Goal: Transaction & Acquisition: Purchase product/service

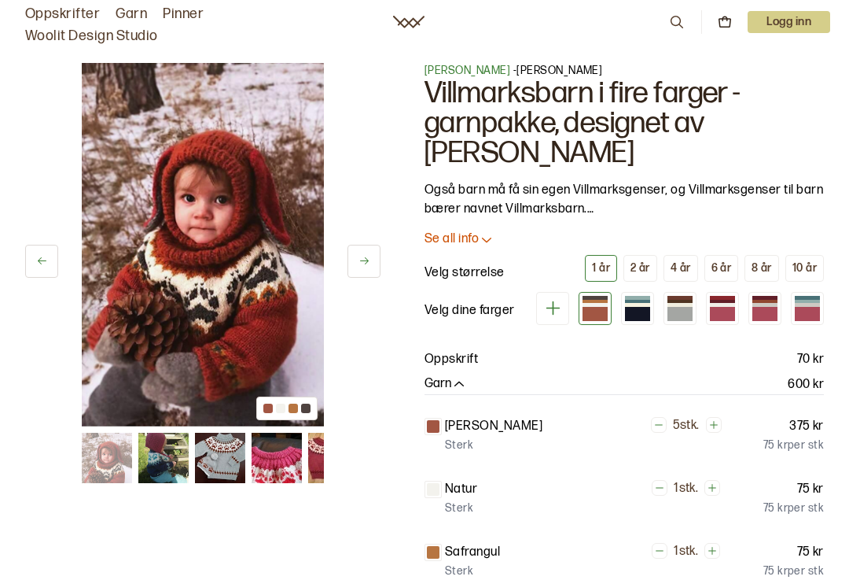
click at [208, 456] on img at bounding box center [220, 458] width 50 height 50
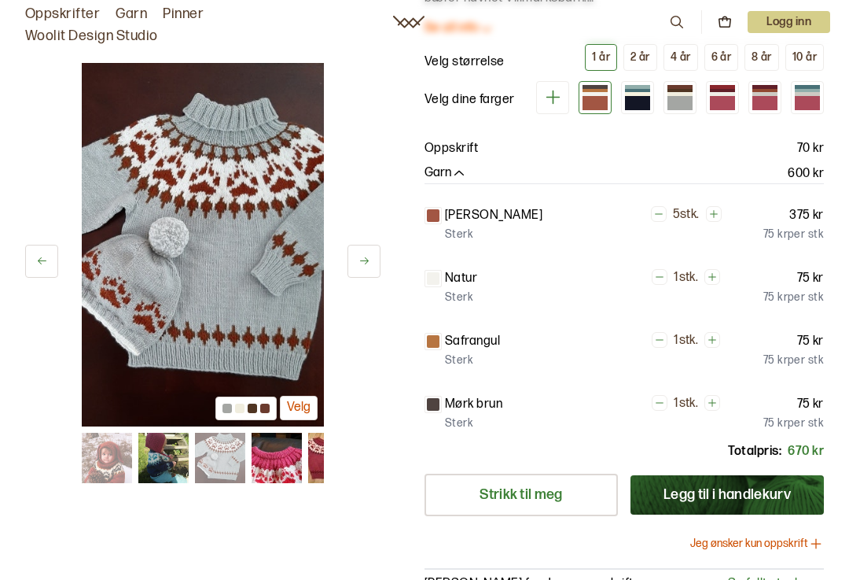
scroll to position [208, 0]
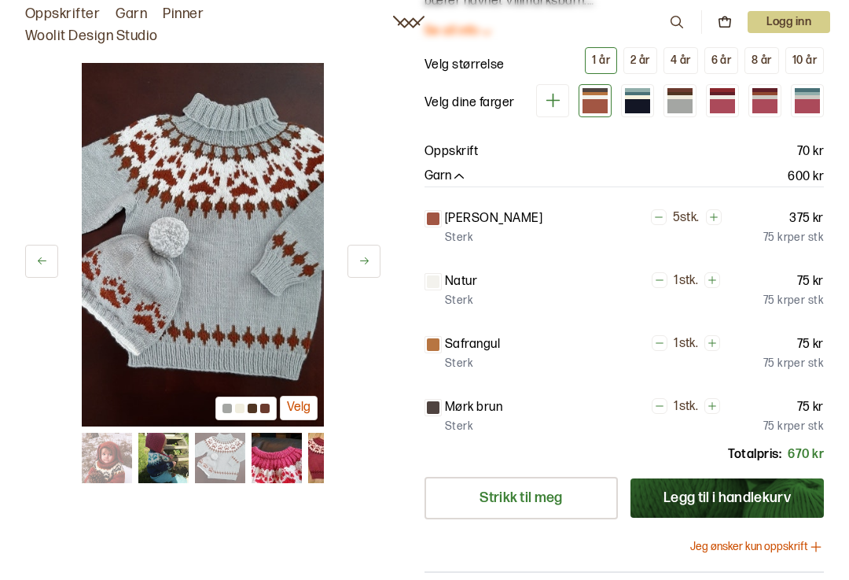
click at [266, 452] on img at bounding box center [277, 458] width 50 height 50
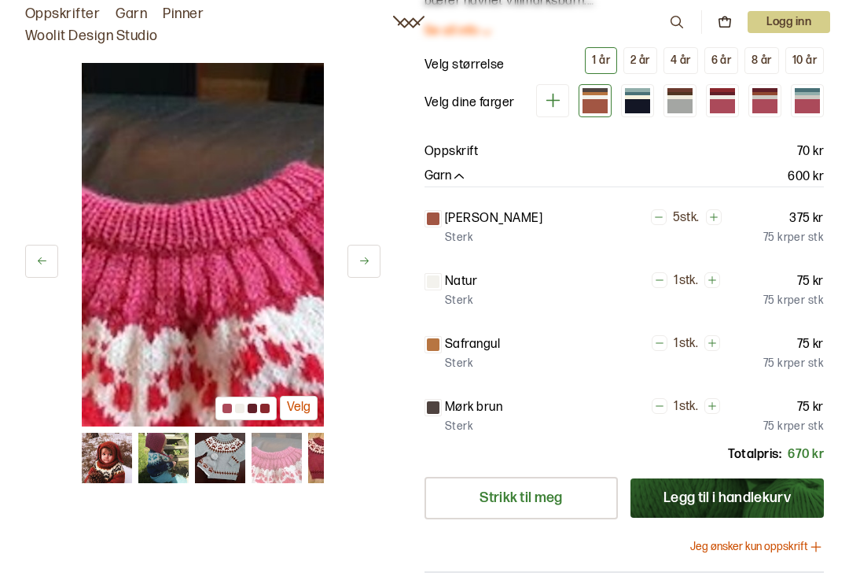
click at [209, 460] on img at bounding box center [220, 458] width 50 height 50
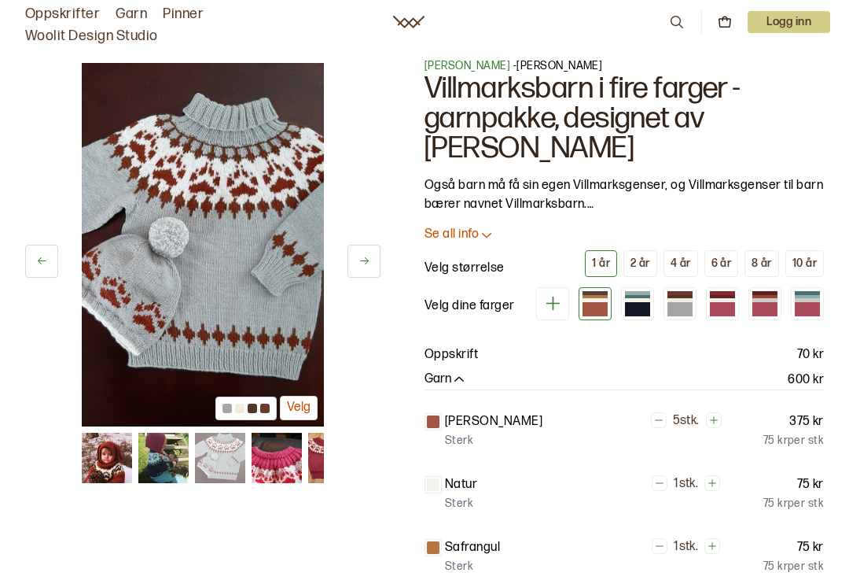
scroll to position [0, 0]
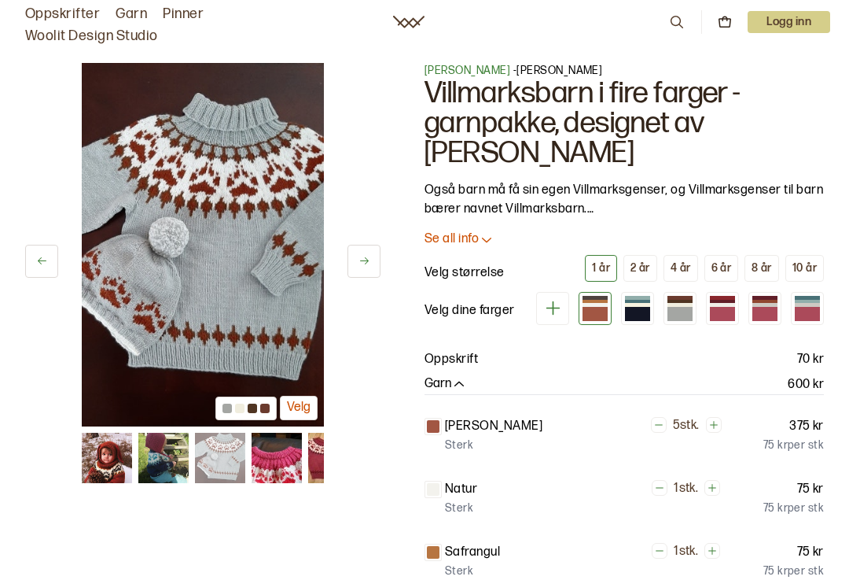
click at [724, 312] on div at bounding box center [722, 314] width 25 height 14
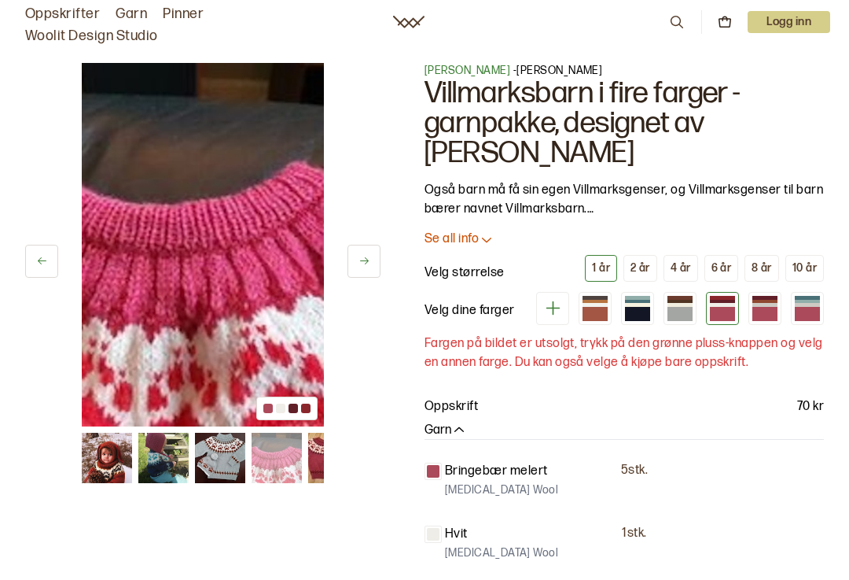
click at [215, 460] on img at bounding box center [220, 458] width 50 height 50
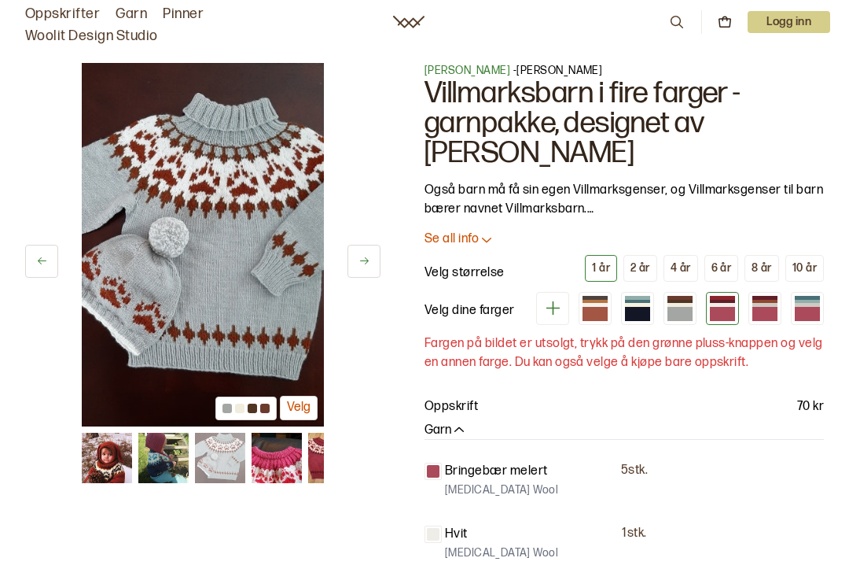
click at [727, 264] on div "6 år" at bounding box center [722, 268] width 20 height 14
click at [480, 244] on icon at bounding box center [487, 239] width 16 height 16
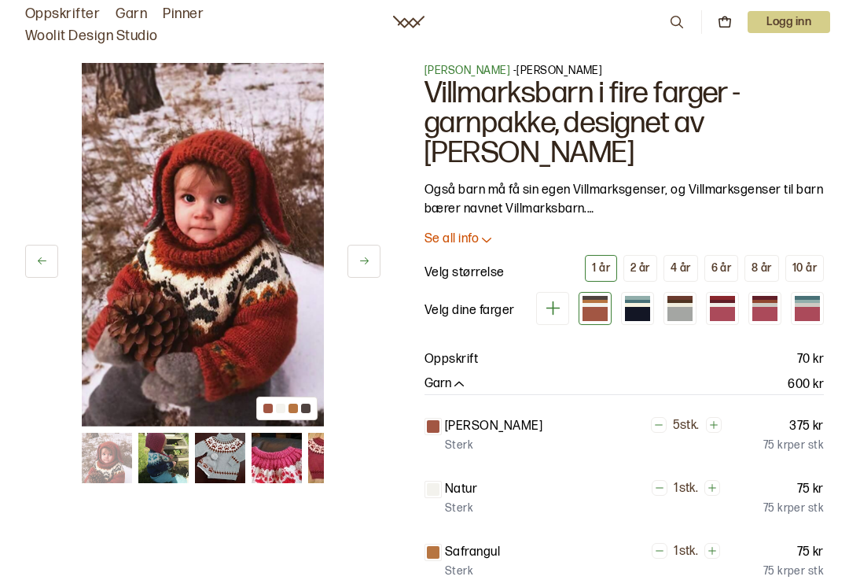
click at [219, 455] on img at bounding box center [220, 458] width 50 height 50
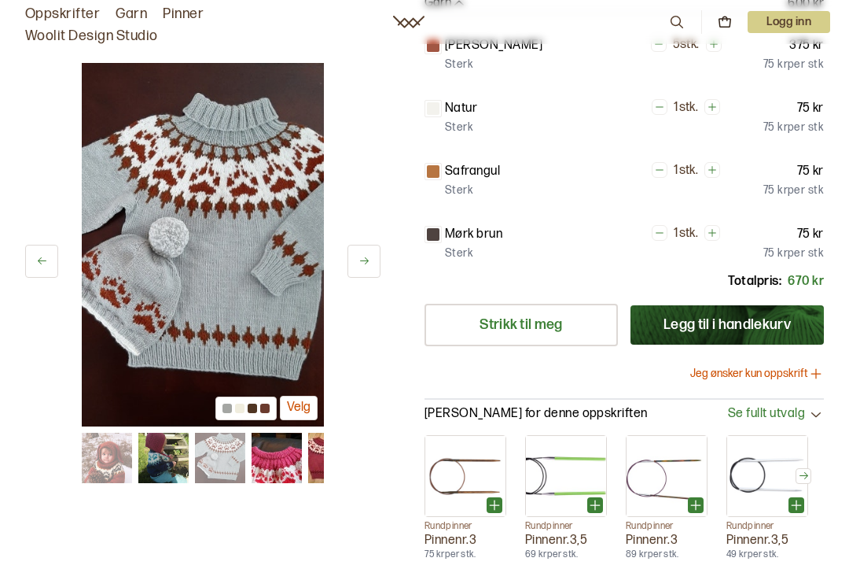
scroll to position [382, 0]
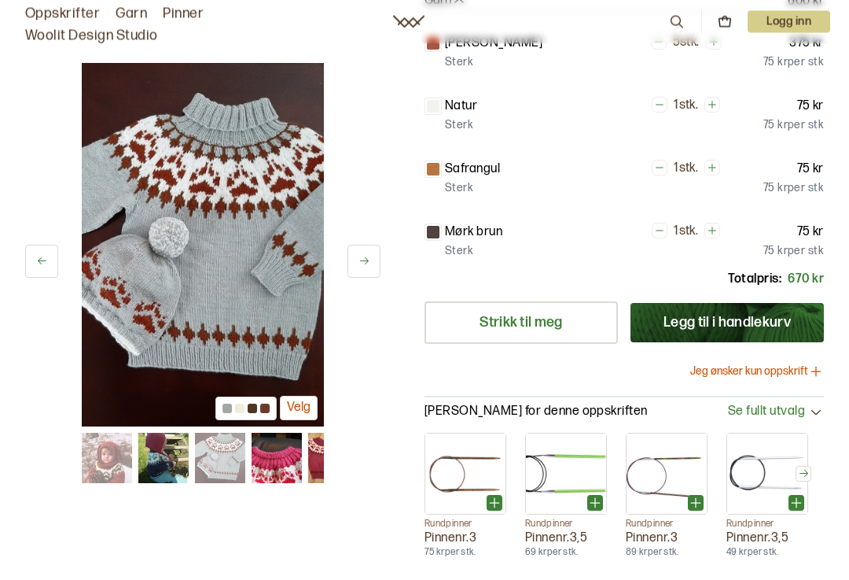
click at [805, 365] on button "Jeg ønsker kun oppskrift" at bounding box center [757, 372] width 134 height 16
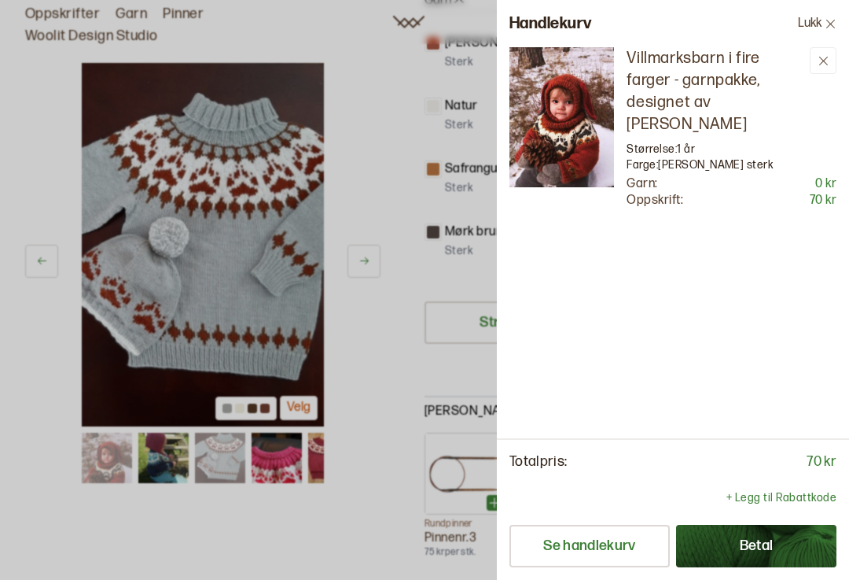
scroll to position [0, 0]
click at [827, 20] on icon at bounding box center [831, 24] width 12 height 12
